Goal: Task Accomplishment & Management: Manage account settings

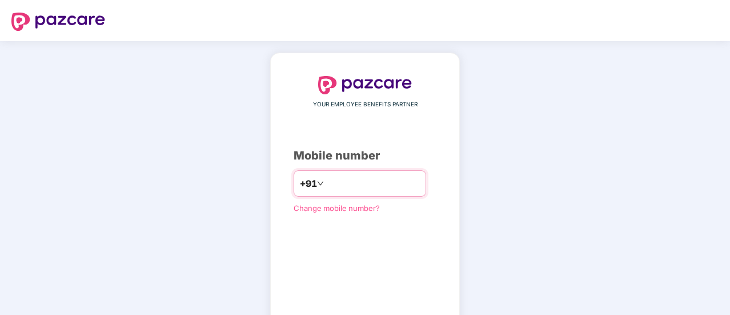
click at [378, 173] on div "+91" at bounding box center [360, 183] width 133 height 26
click at [370, 176] on input "number" at bounding box center [373, 183] width 94 height 18
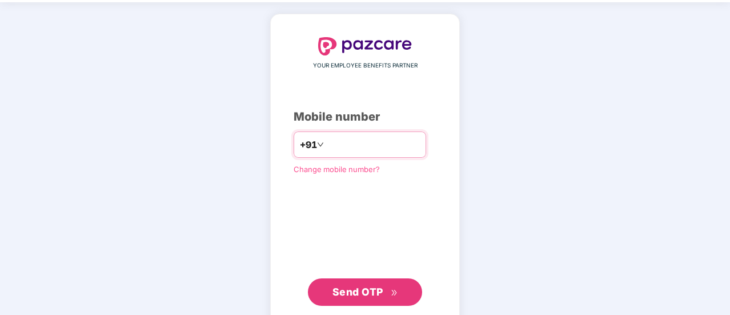
scroll to position [57, 0]
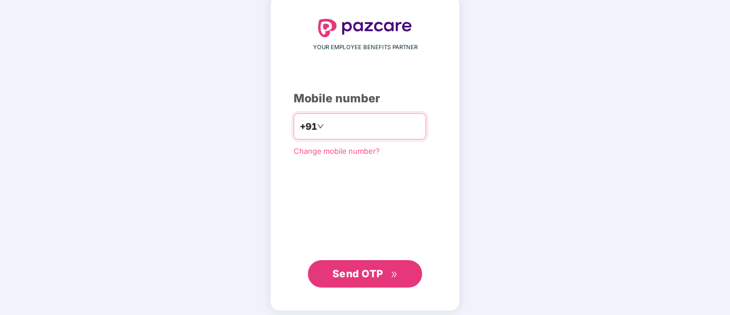
type input "**********"
click at [369, 272] on span "Send OTP" at bounding box center [358, 273] width 51 height 12
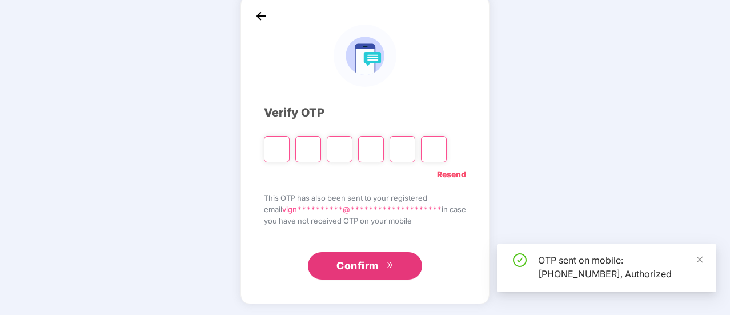
click at [278, 150] on input "Please enter verification code. Digit 1" at bounding box center [277, 149] width 26 height 26
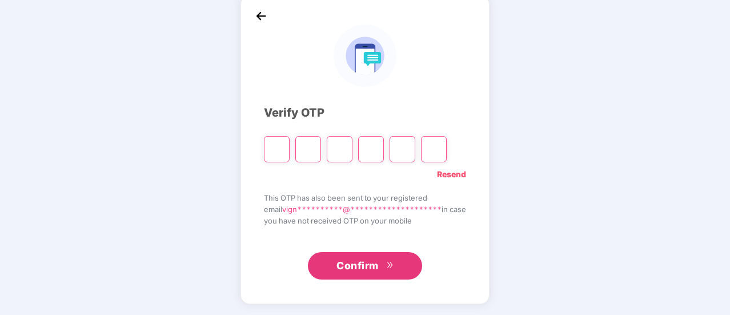
type input "*"
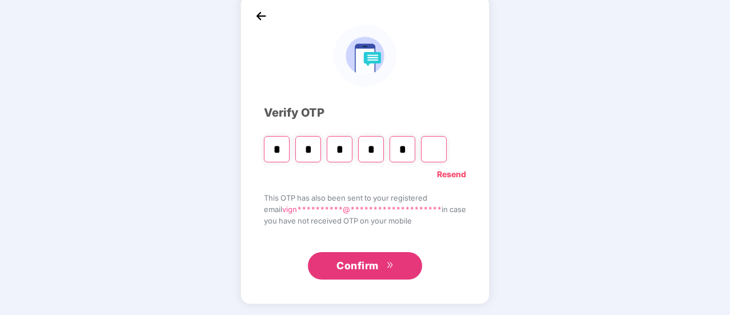
type input "*"
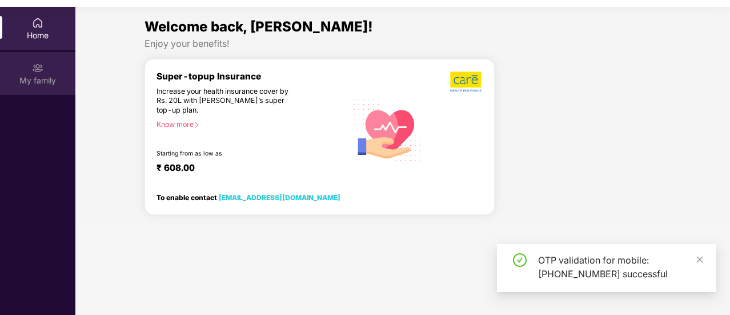
click at [27, 71] on div "My family" at bounding box center [37, 73] width 75 height 43
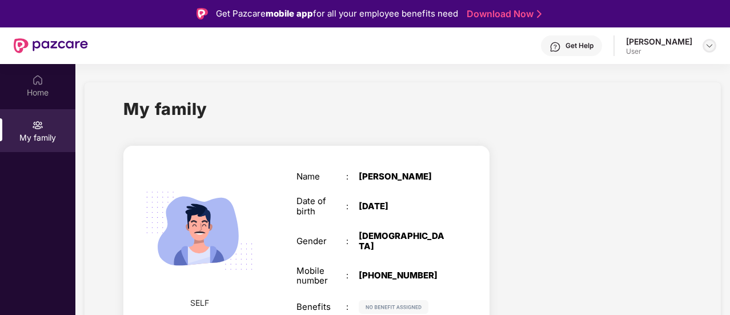
click at [705, 48] on img at bounding box center [709, 45] width 9 height 9
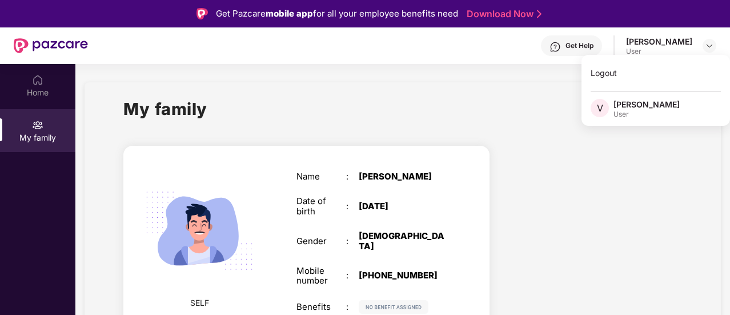
click at [646, 176] on div at bounding box center [595, 244] width 192 height 218
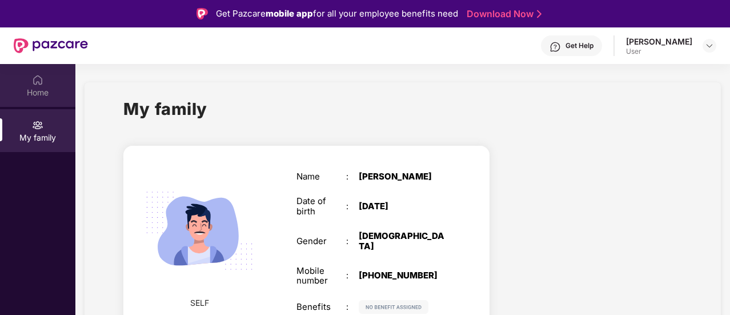
click at [51, 101] on div "Home" at bounding box center [37, 85] width 75 height 43
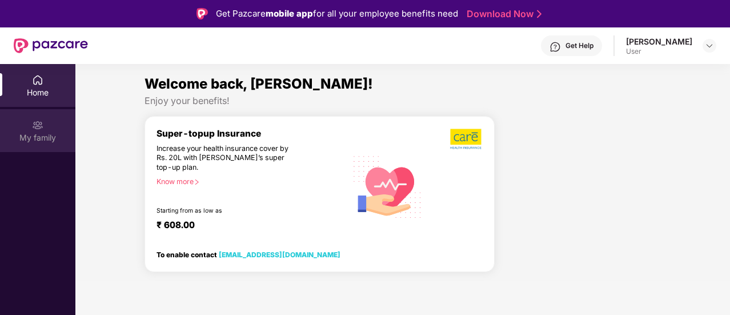
click at [43, 129] on div "My family" at bounding box center [37, 130] width 75 height 43
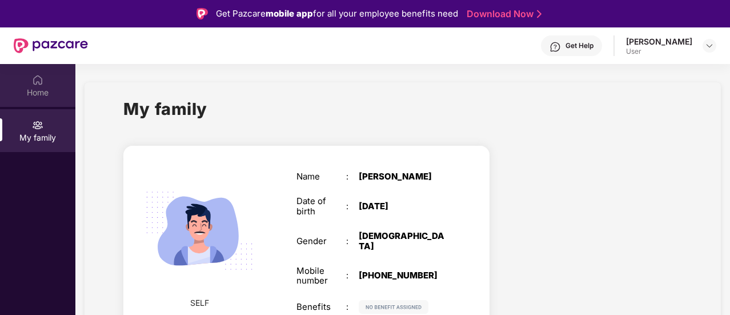
click at [41, 95] on div "Home" at bounding box center [37, 92] width 75 height 11
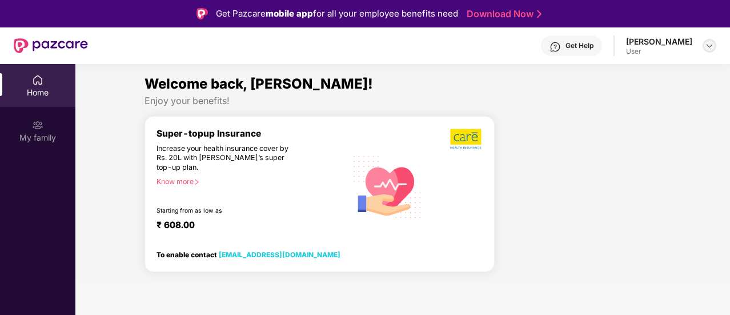
click at [704, 48] on div at bounding box center [710, 46] width 14 height 14
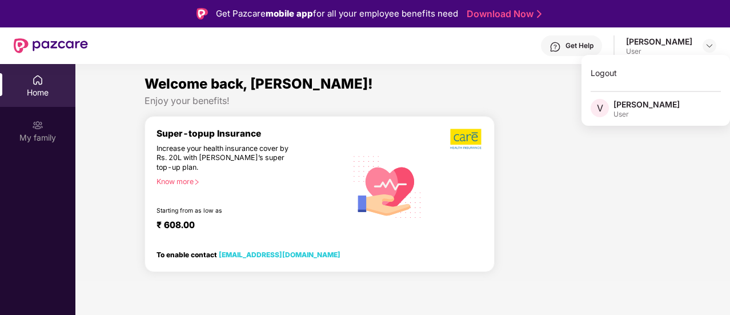
click at [622, 201] on div at bounding box center [583, 199] width 166 height 166
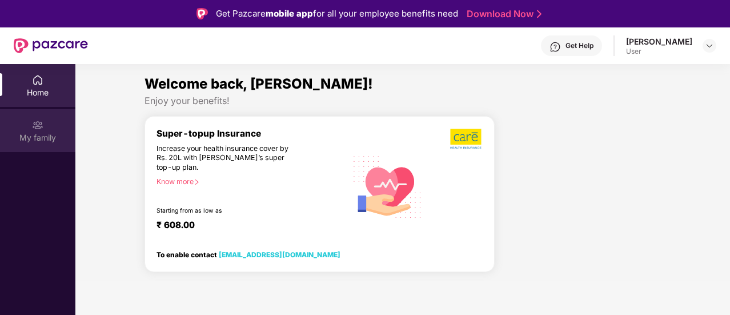
click at [31, 133] on div "My family" at bounding box center [37, 137] width 75 height 11
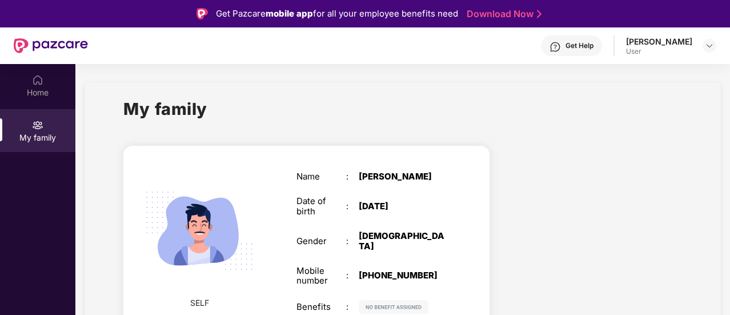
scroll to position [64, 0]
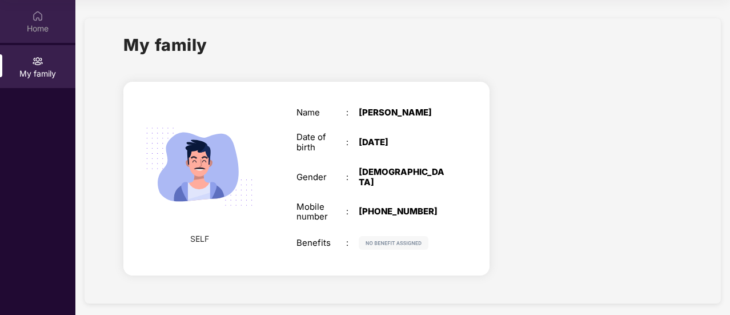
click at [41, 36] on div "Home" at bounding box center [37, 21] width 75 height 43
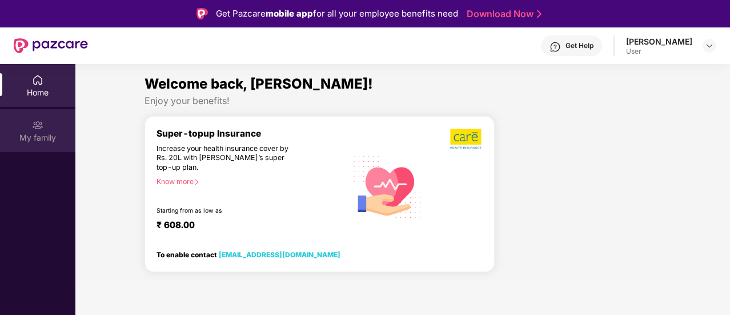
click at [30, 126] on div "My family" at bounding box center [37, 130] width 75 height 43
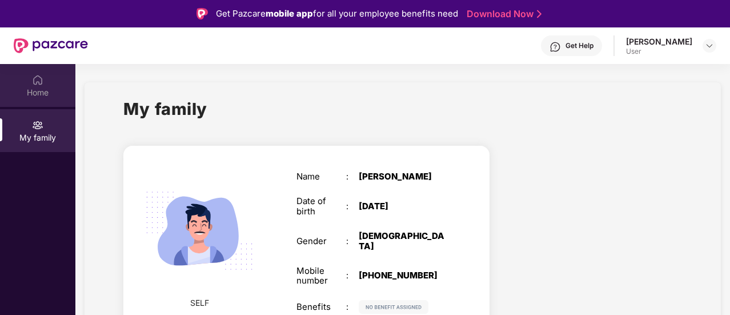
click at [37, 75] on img at bounding box center [37, 79] width 11 height 11
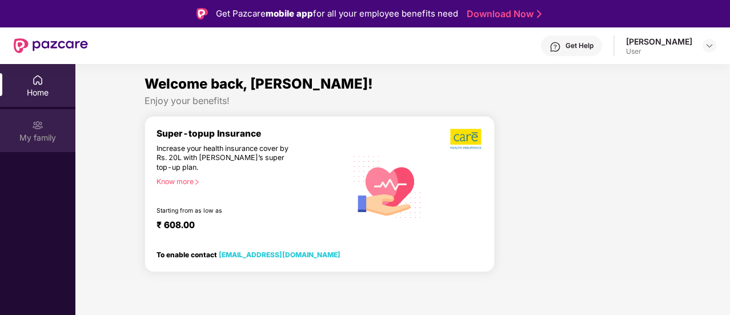
click at [47, 126] on div "My family" at bounding box center [37, 130] width 75 height 43
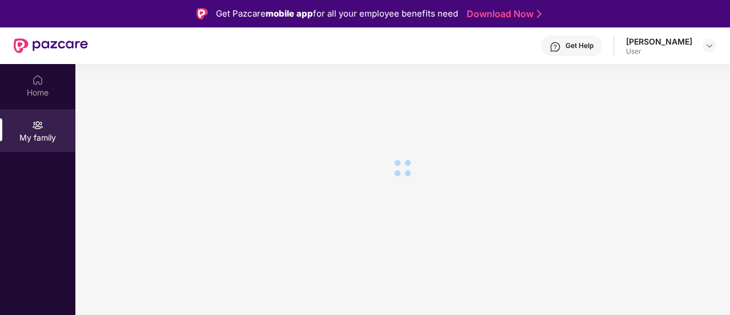
click at [46, 79] on div "Home" at bounding box center [37, 85] width 75 height 43
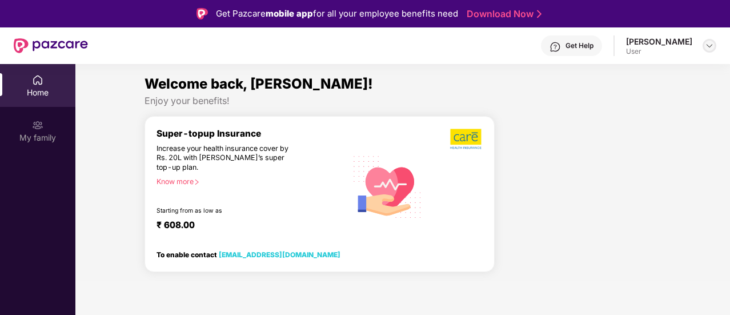
click at [705, 46] on img at bounding box center [709, 45] width 9 height 9
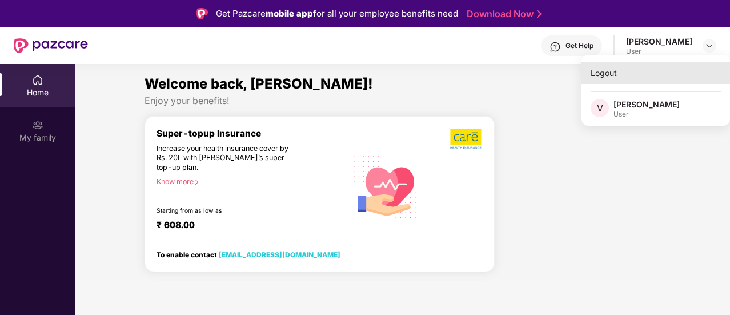
click at [619, 78] on div "Logout" at bounding box center [656, 73] width 149 height 22
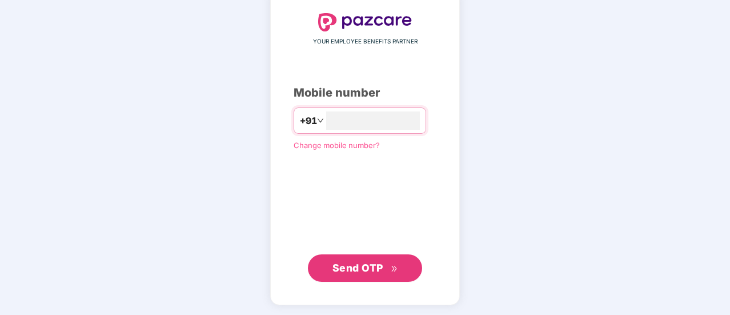
type input "**********"
click at [373, 262] on span "Send OTP" at bounding box center [358, 267] width 51 height 12
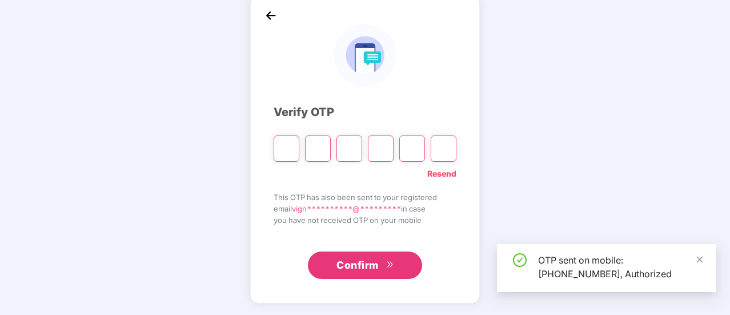
scroll to position [57, 0]
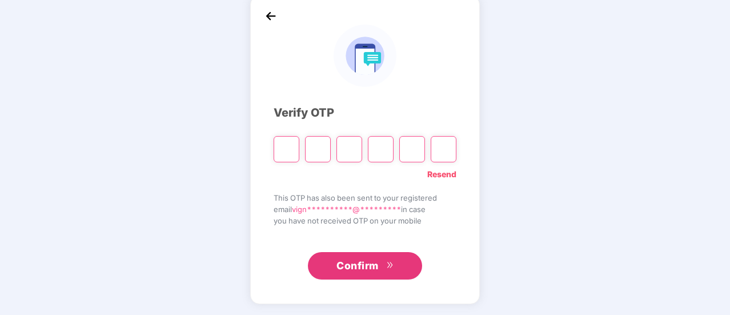
type input "*"
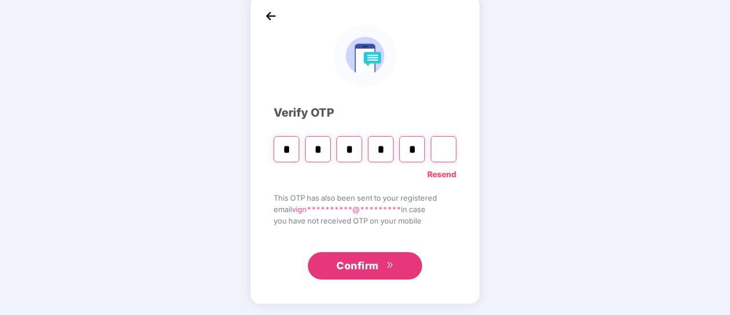
type input "*"
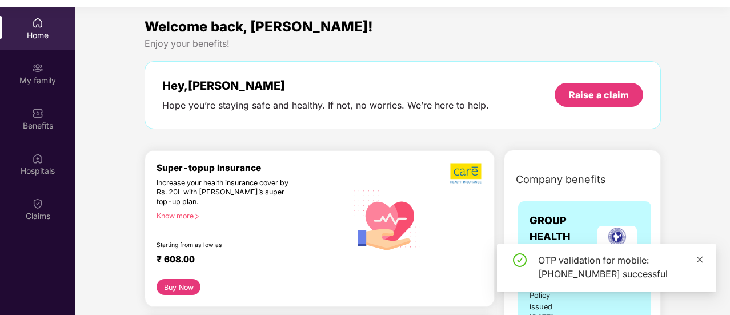
click at [697, 259] on icon "close" at bounding box center [700, 259] width 8 height 8
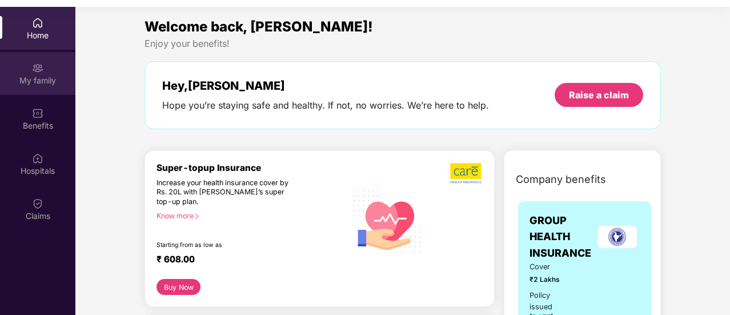
click at [43, 83] on div "My family" at bounding box center [37, 80] width 75 height 11
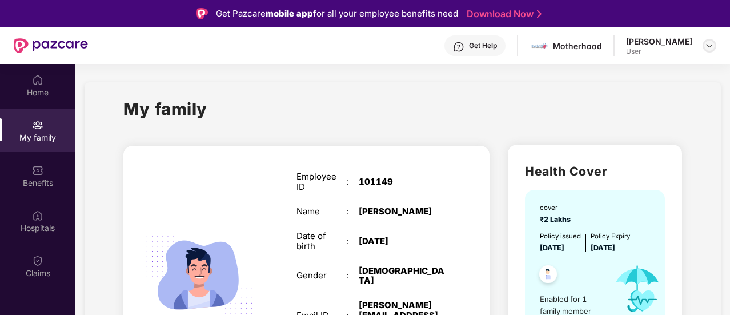
click at [706, 49] on img at bounding box center [709, 45] width 9 height 9
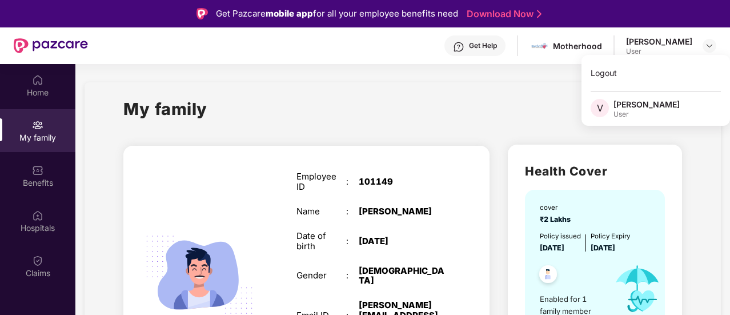
click at [619, 85] on div "Logout V [PERSON_NAME] User" at bounding box center [656, 90] width 149 height 71
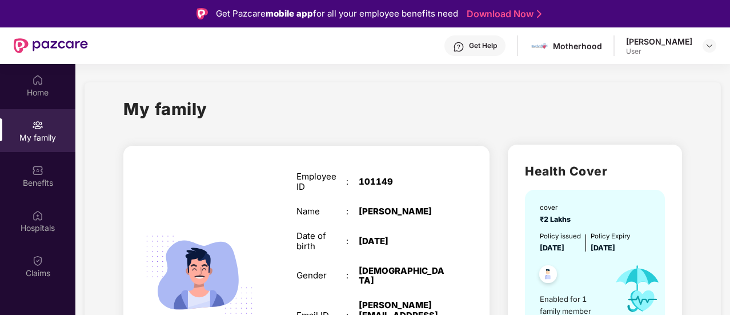
click at [706, 47] on img at bounding box center [709, 45] width 9 height 9
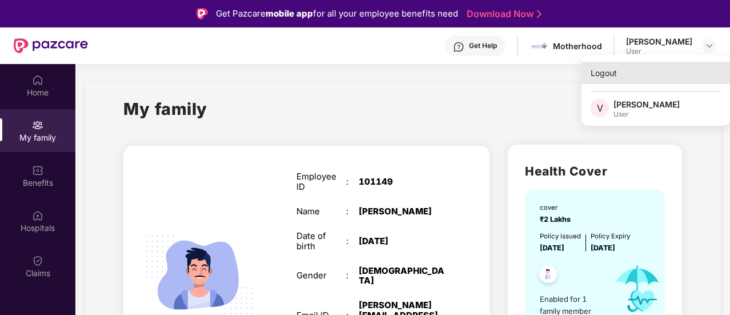
click at [607, 76] on div "Logout" at bounding box center [656, 73] width 149 height 22
